Goal: Task Accomplishment & Management: Manage account settings

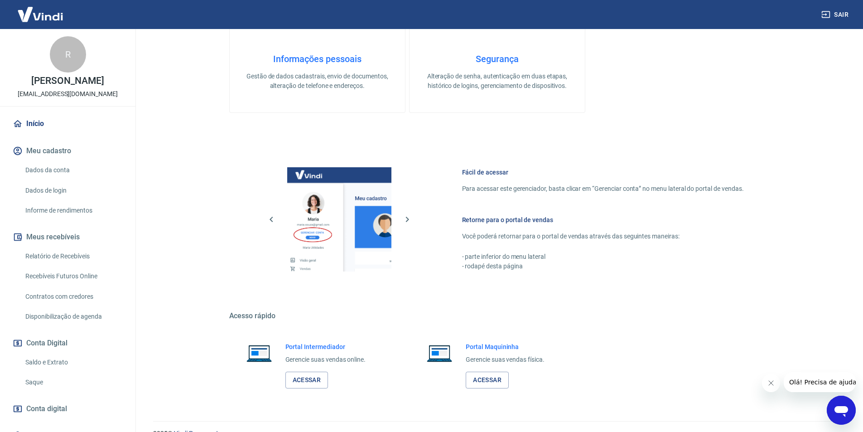
scroll to position [274, 0]
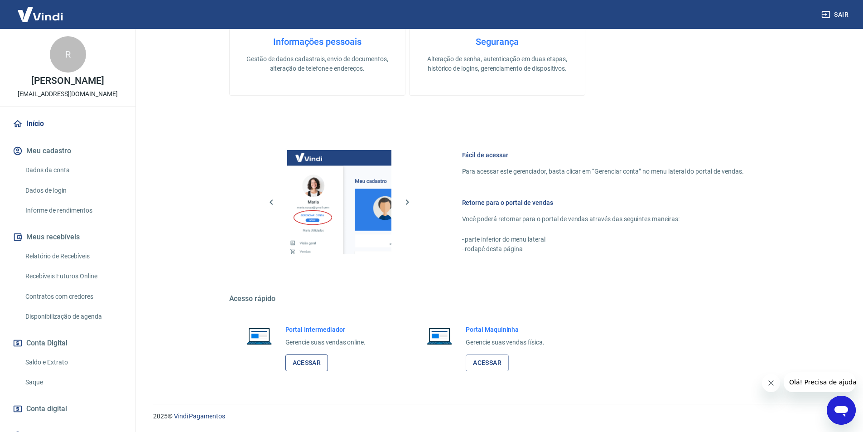
click at [299, 364] on link "Acessar" at bounding box center [306, 362] width 43 height 17
